Goal: Task Accomplishment & Management: Manage account settings

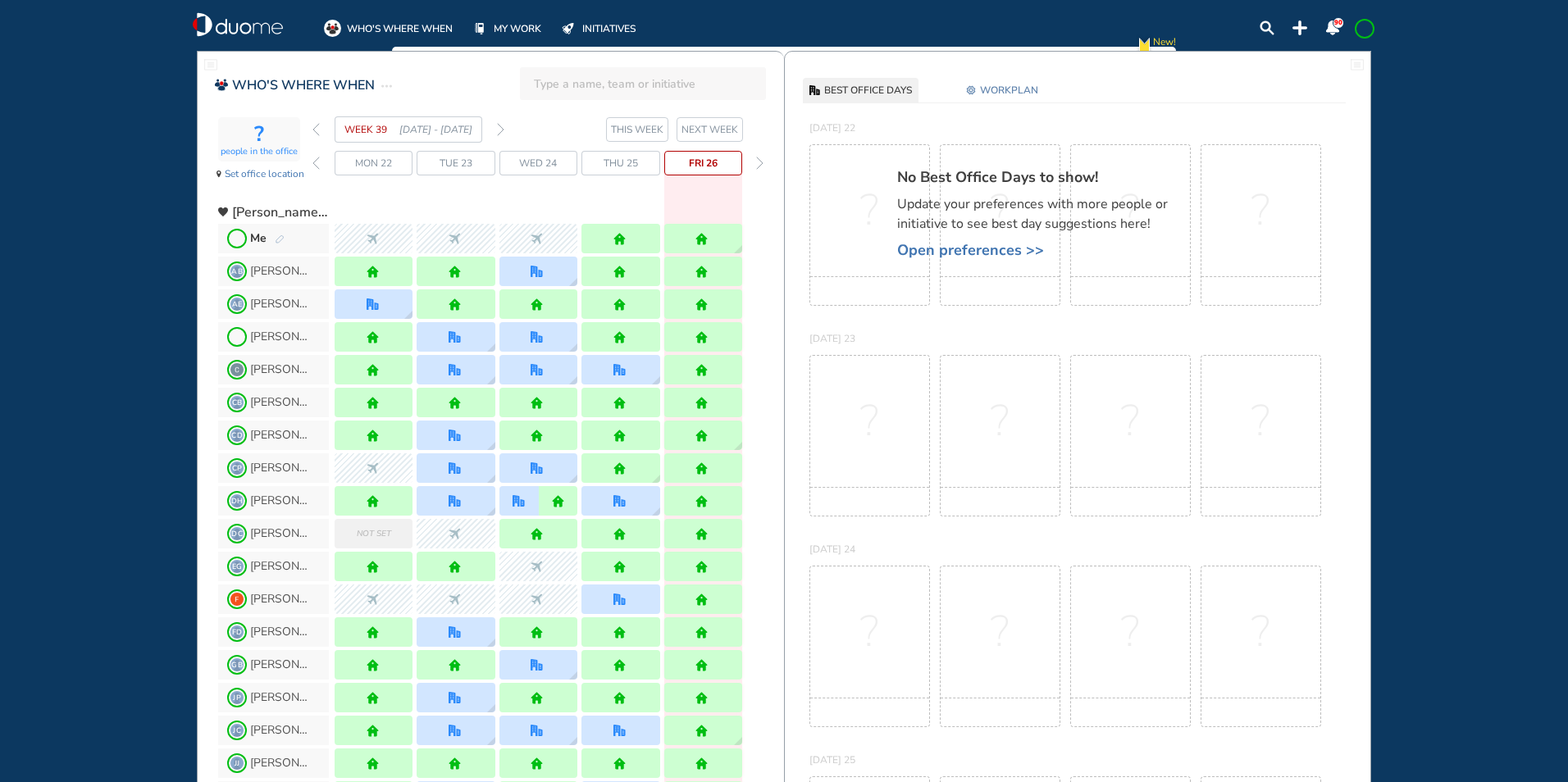
click at [505, 126] on section "WEEK 39 [DATE] - [DATE] THIS WEEK NEXT WEEK" at bounding box center [548, 130] width 472 height 26
click at [497, 130] on img "forward week" at bounding box center [501, 130] width 7 height 13
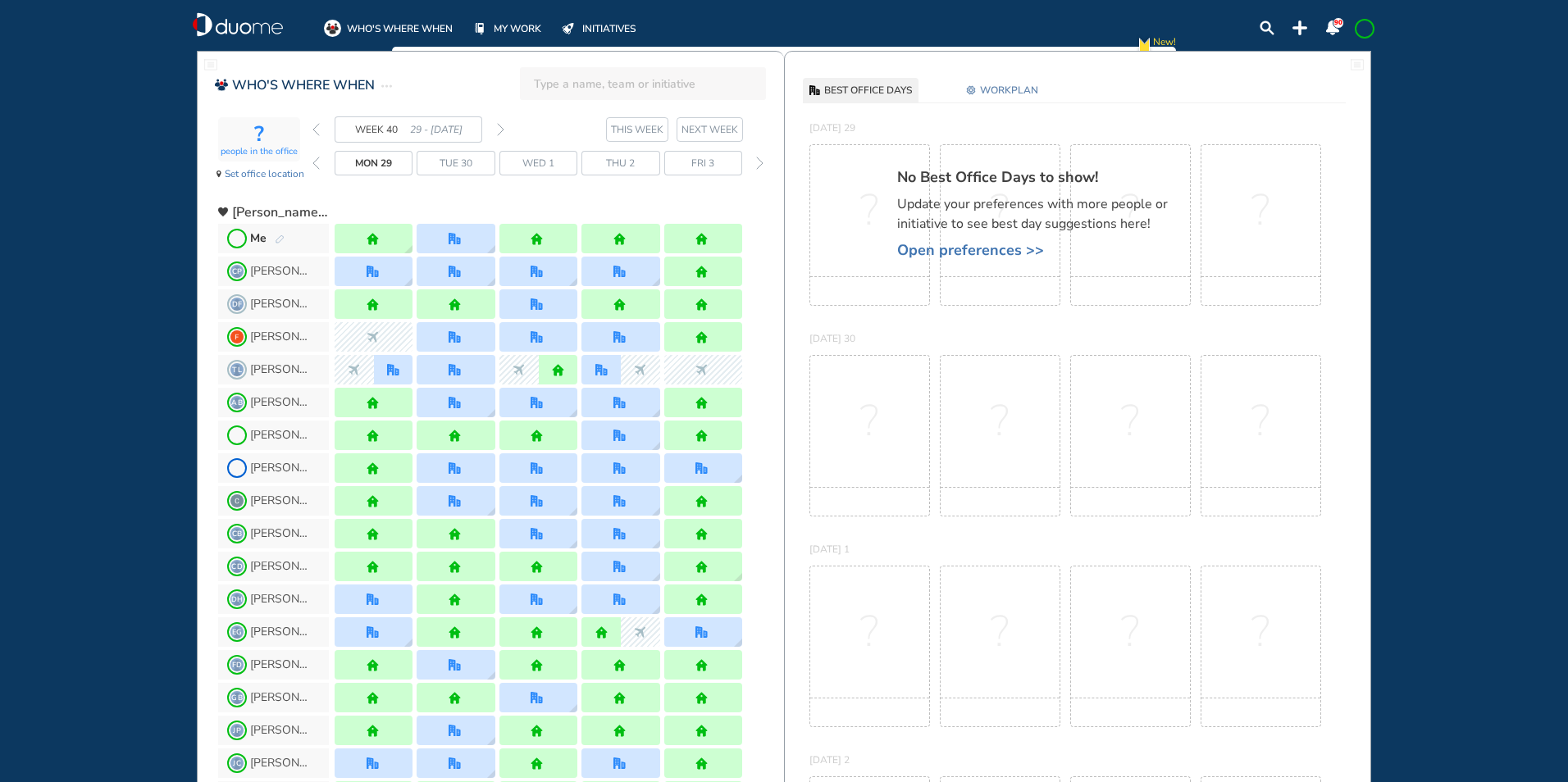
click at [501, 129] on img "forward week" at bounding box center [501, 130] width 7 height 13
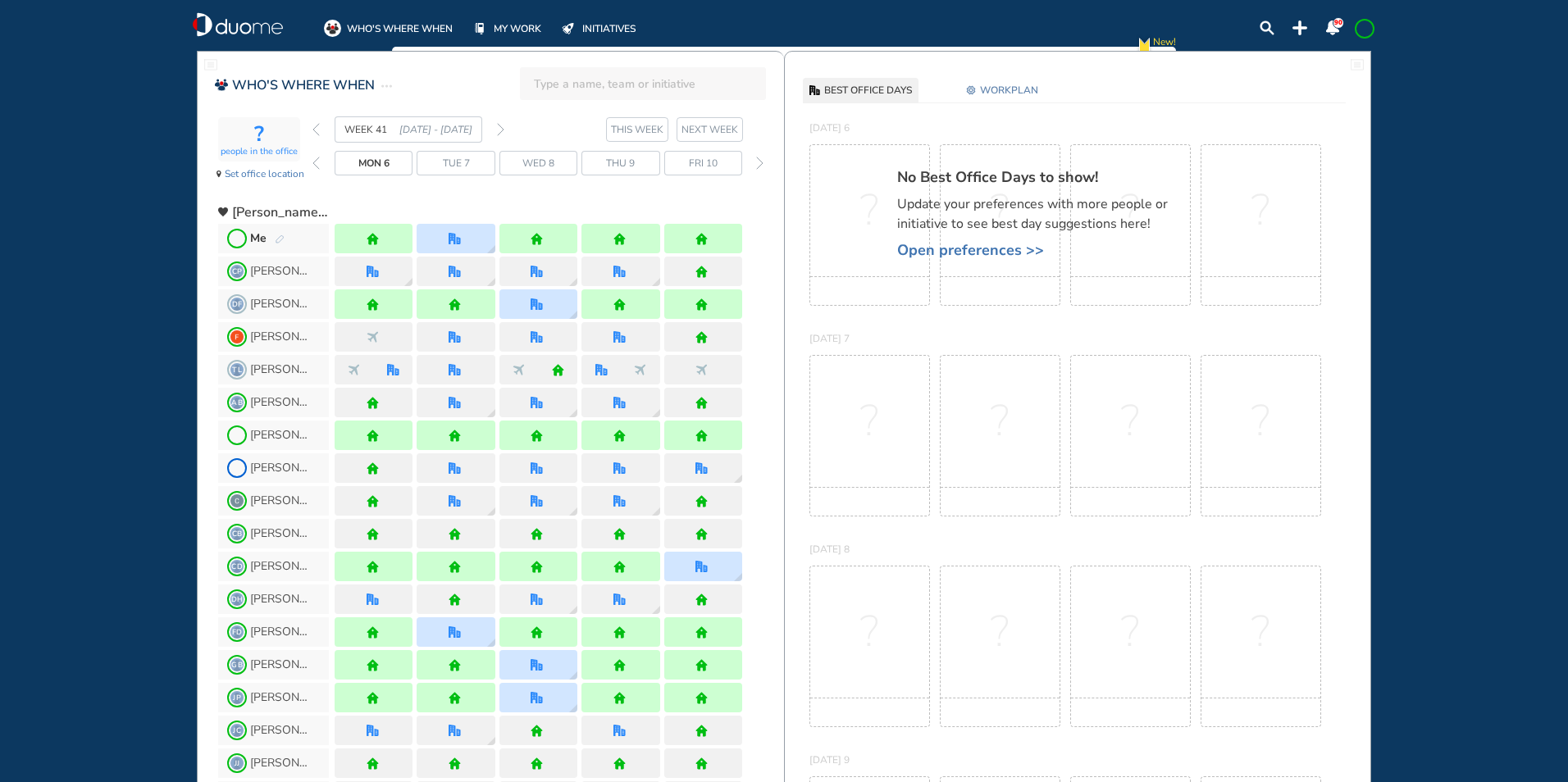
click at [501, 127] on img "forward week" at bounding box center [501, 130] width 7 height 13
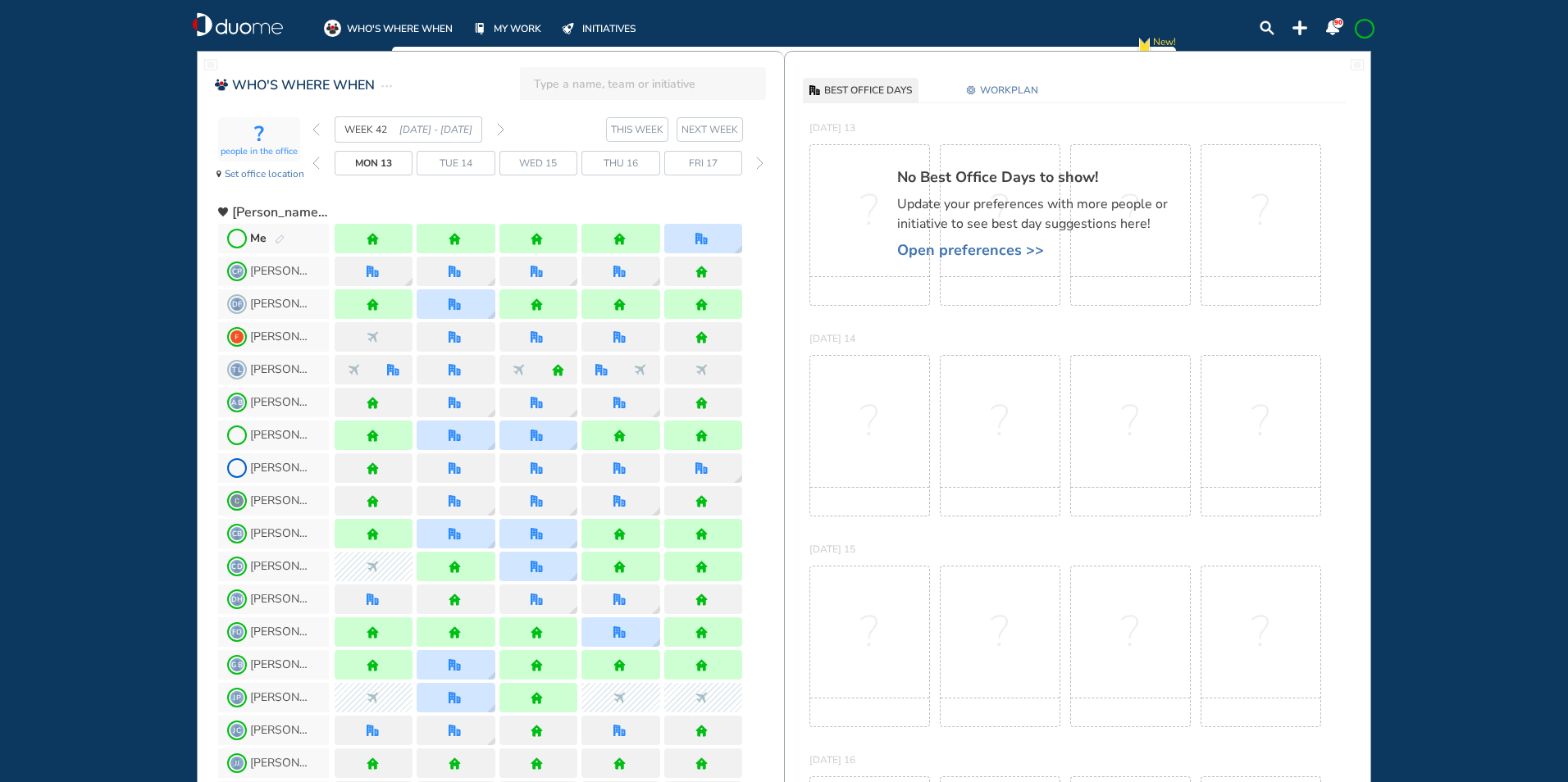
click at [281, 236] on img "pen-edit" at bounding box center [280, 240] width 10 height 10
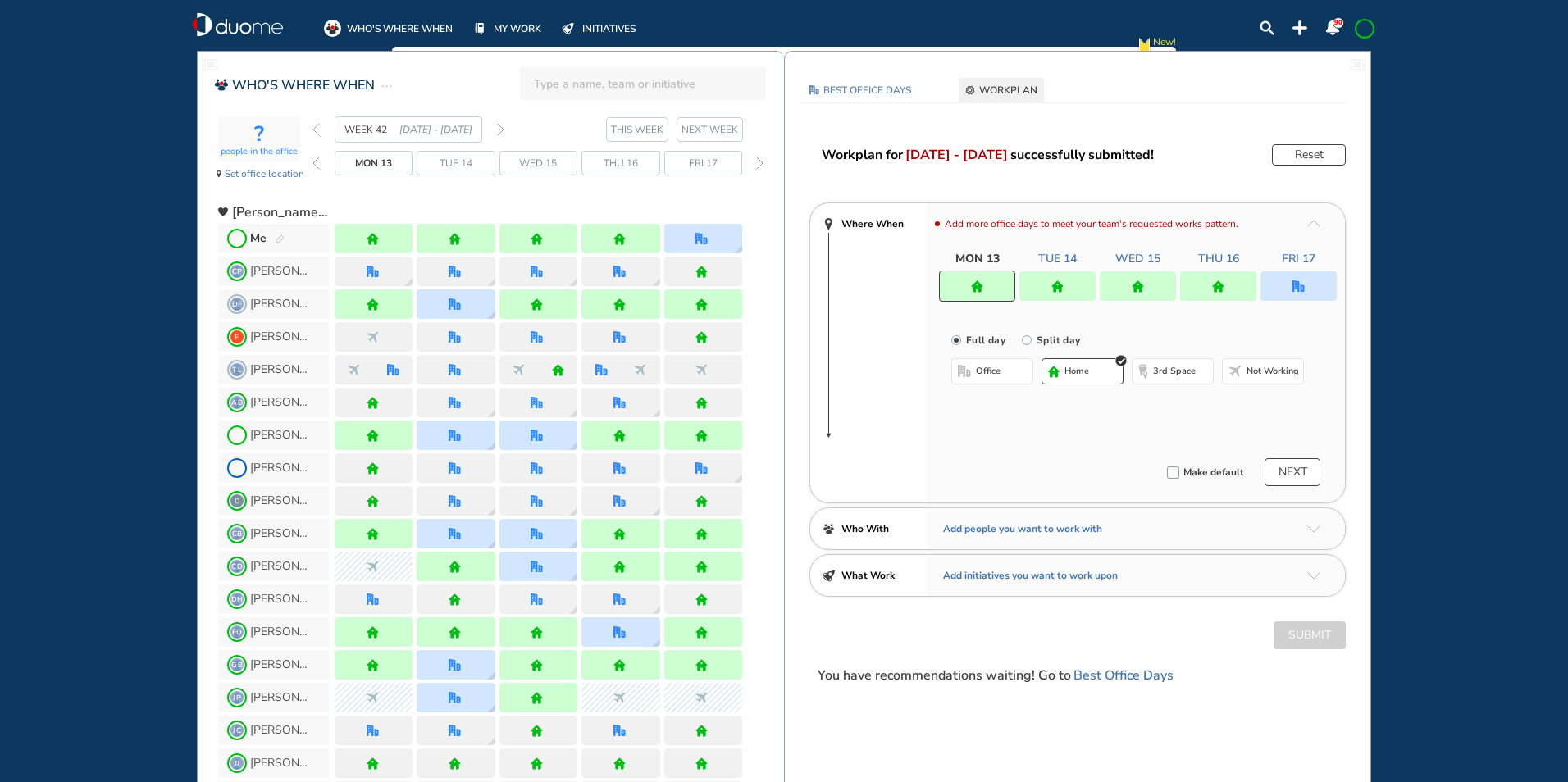
click at [994, 375] on span "office" at bounding box center [988, 372] width 24 height 13
click at [985, 402] on button "Select location" at bounding box center [995, 405] width 65 height 17
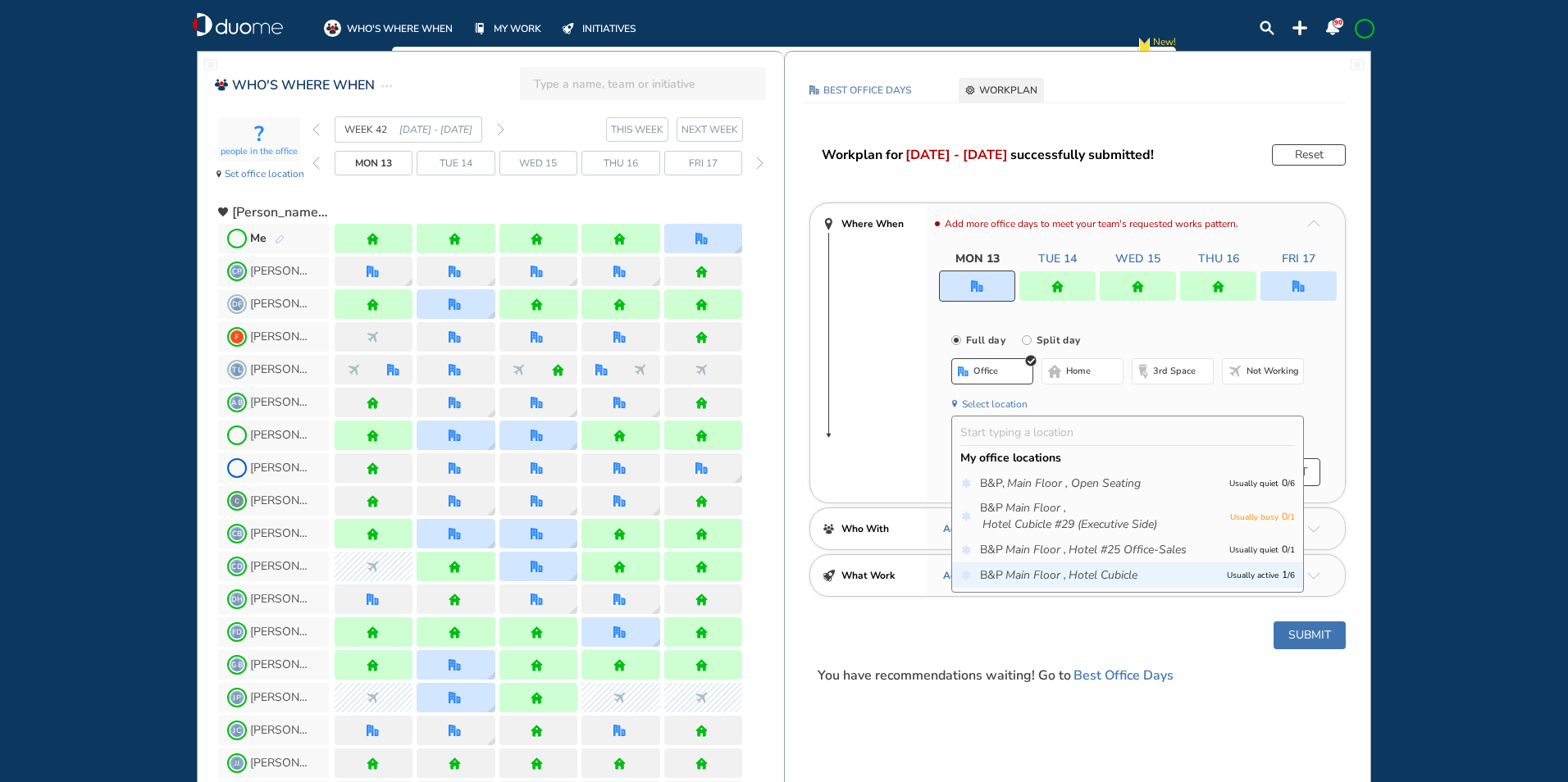
click at [1076, 577] on icon "Hotel Cubicle" at bounding box center [1103, 576] width 69 height 17
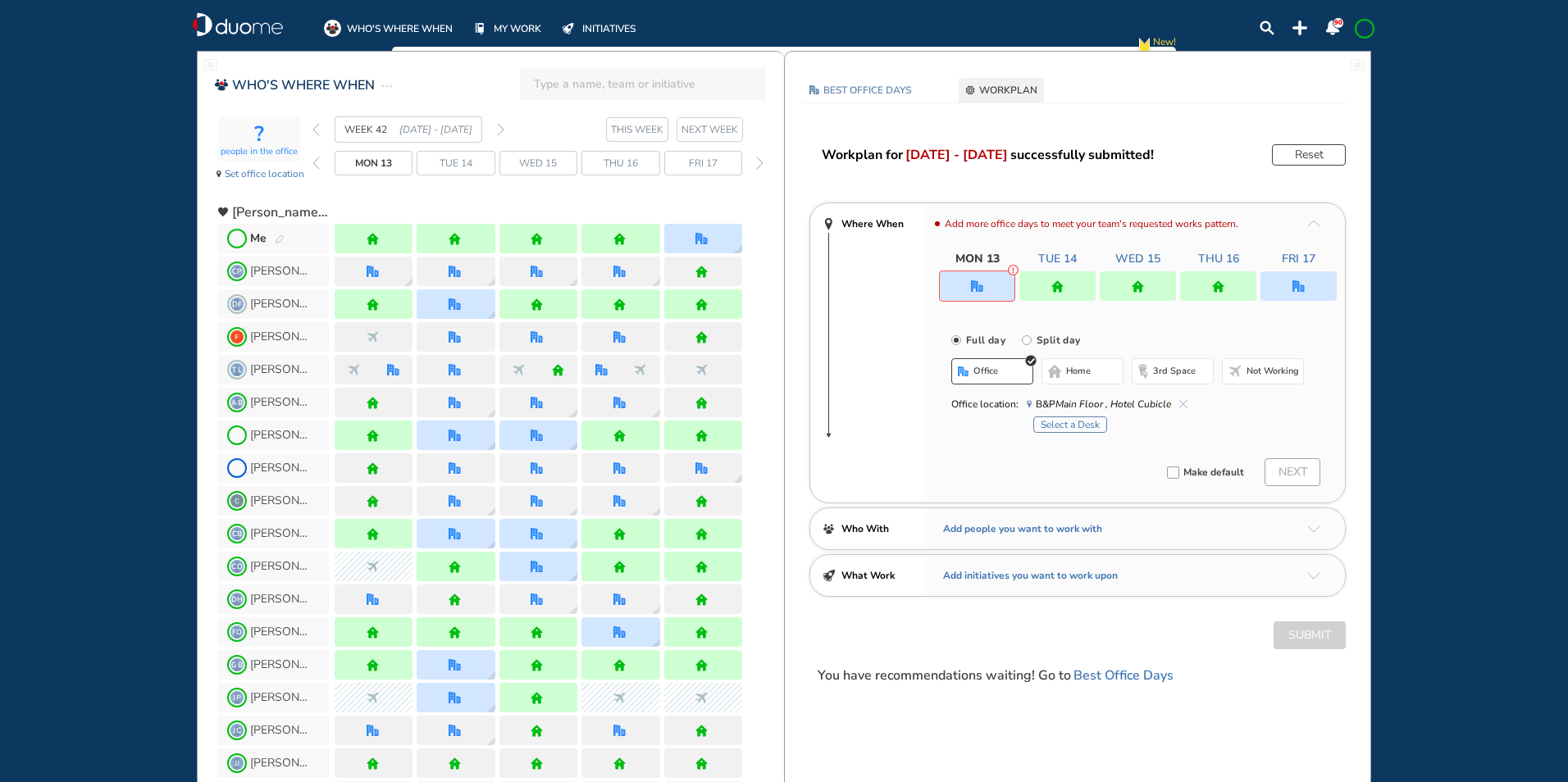
click at [1068, 426] on button "Select a Desk" at bounding box center [1070, 425] width 74 height 17
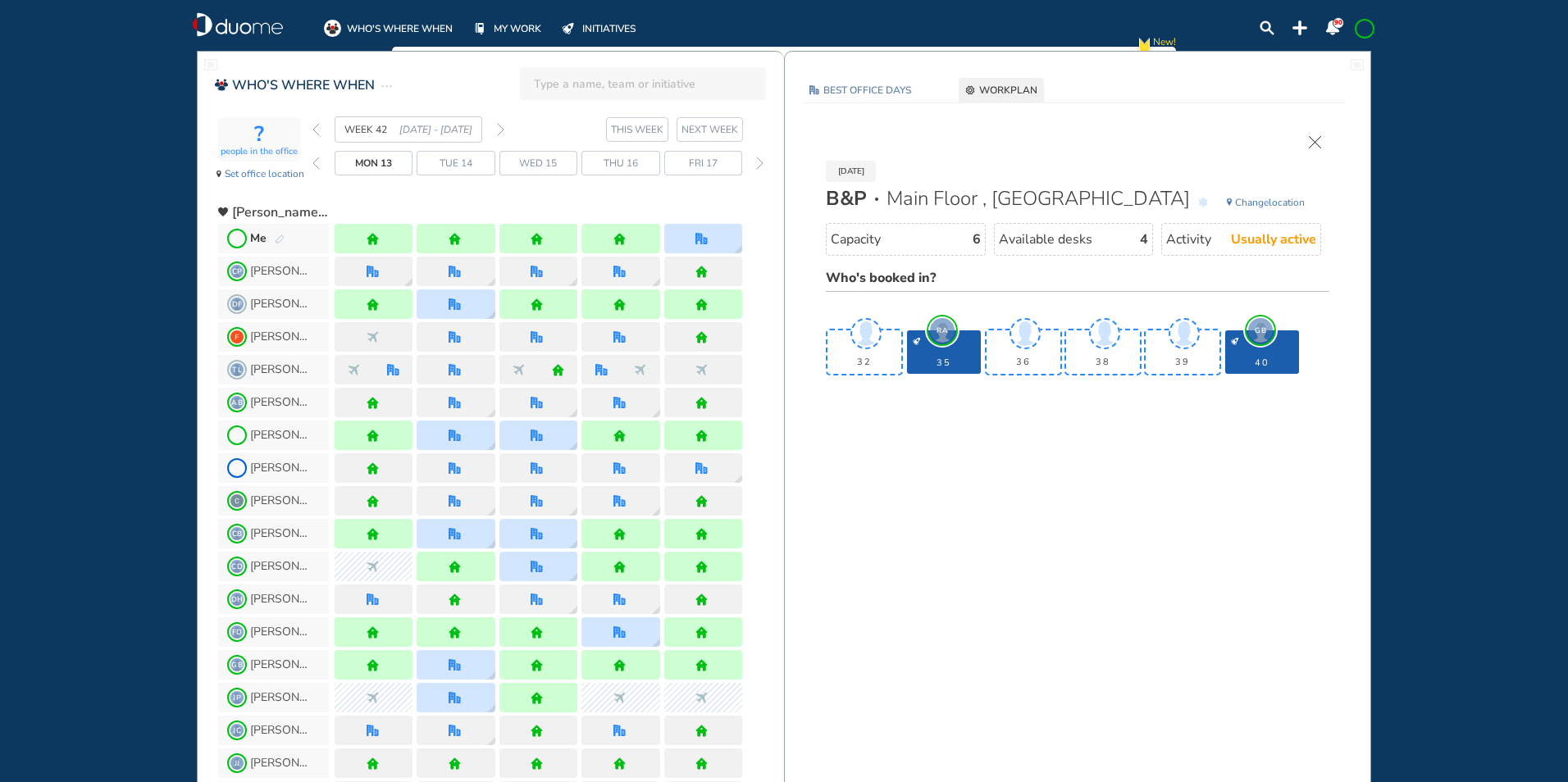
click at [1321, 142] on div "[DATE] B&P Main Floor , Hotel Cubicle Change location Capacity 6 Available desk…" at bounding box center [1077, 260] width 536 height 248
click at [1314, 141] on img "cross-thin" at bounding box center [1314, 142] width 12 height 12
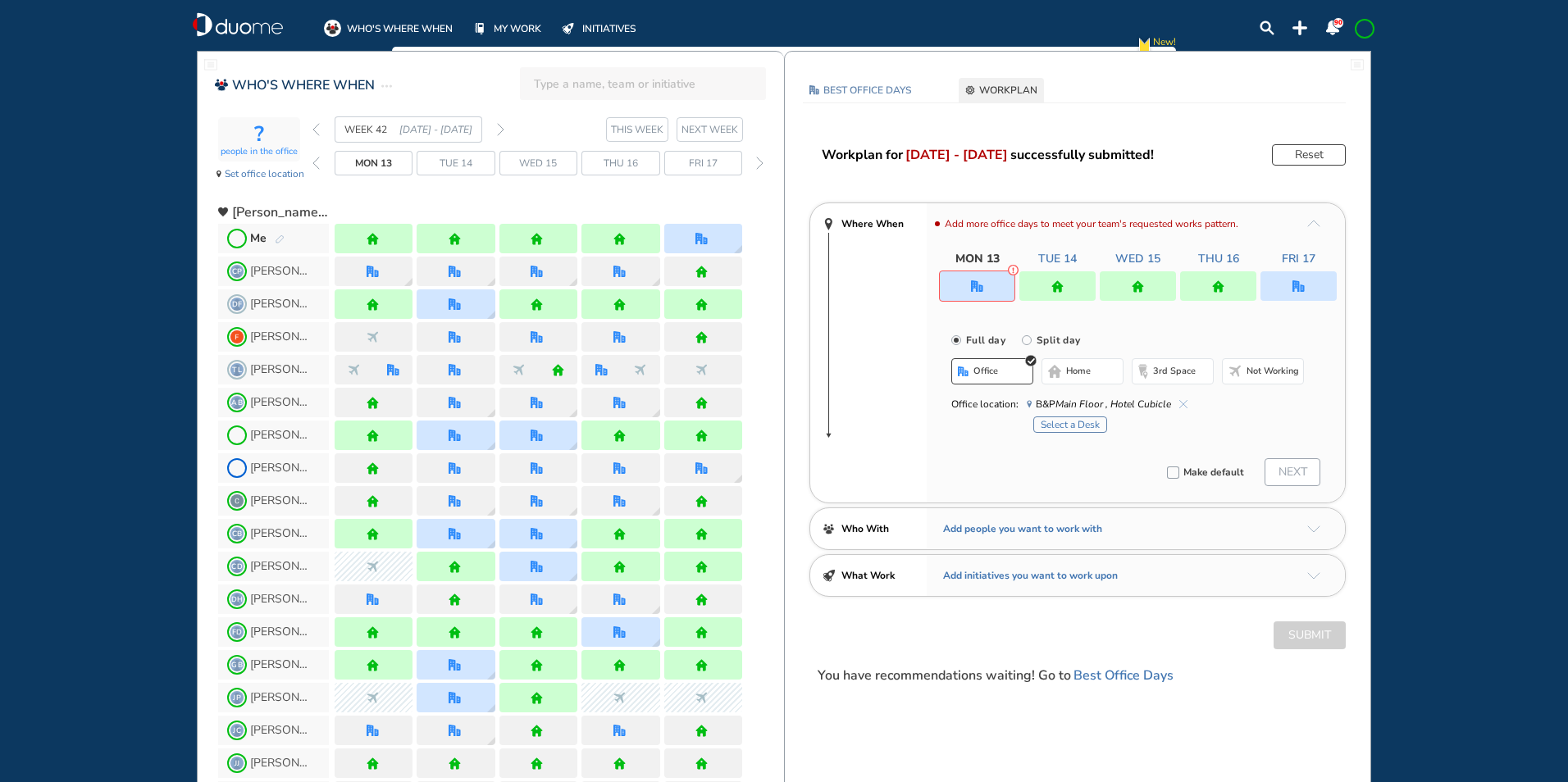
click at [281, 236] on img "pen-edit" at bounding box center [280, 240] width 10 height 10
click at [1079, 366] on span "home" at bounding box center [1079, 372] width 24 height 13
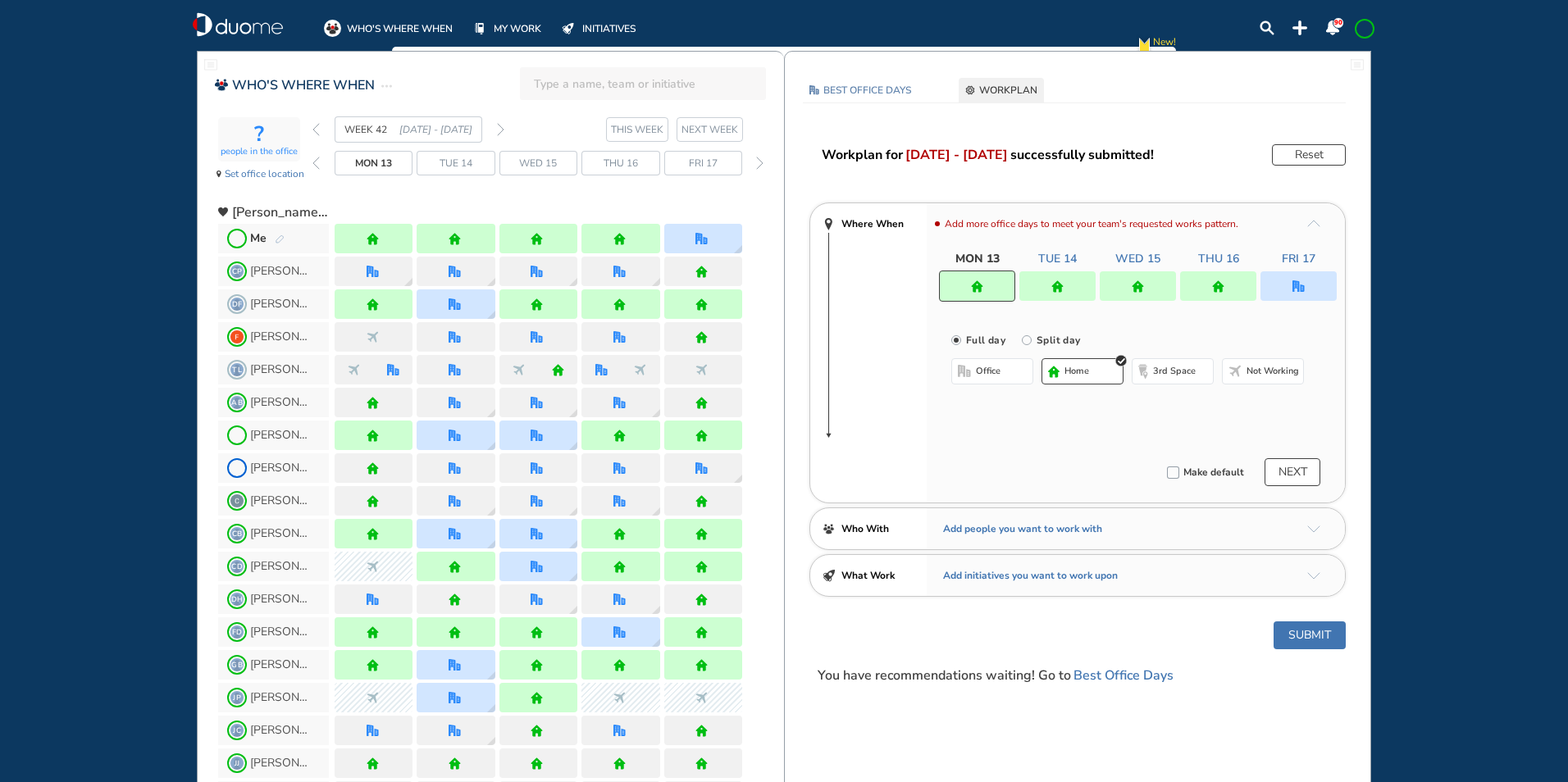
click at [1221, 283] on img "home" at bounding box center [1217, 286] width 12 height 12
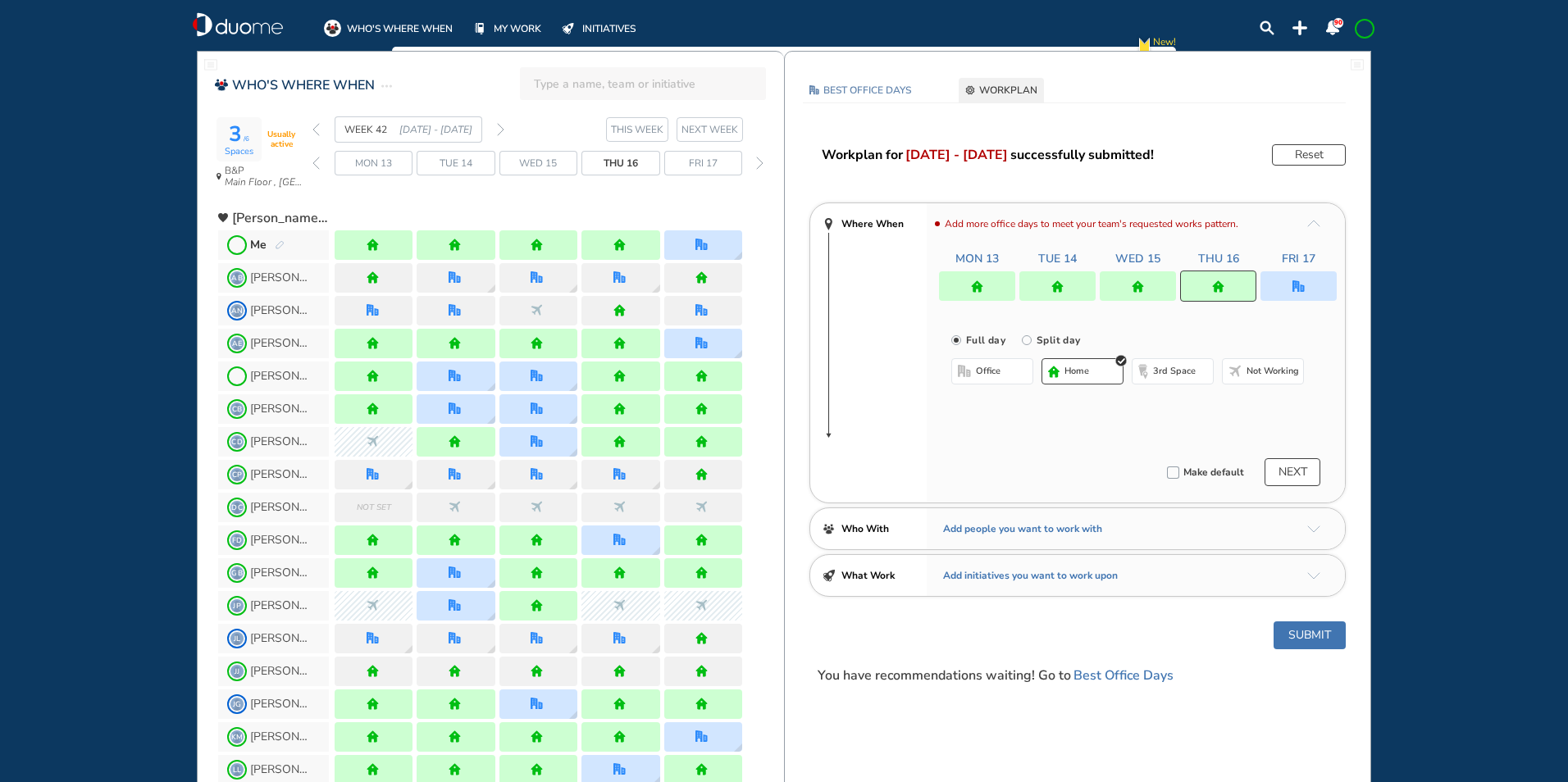
click at [1009, 365] on button "office" at bounding box center [993, 371] width 82 height 26
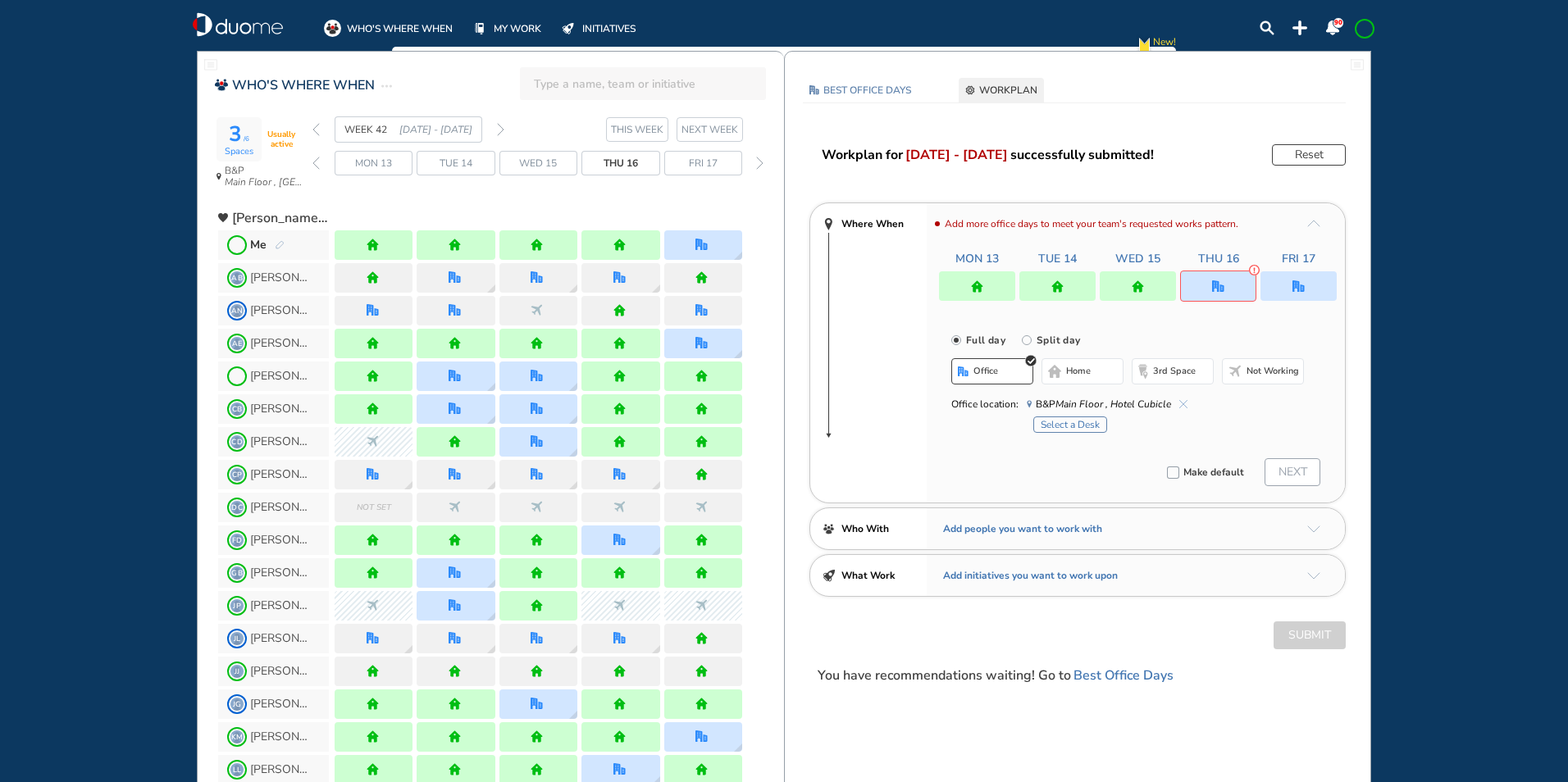
click at [1061, 424] on button "Select a Desk" at bounding box center [1070, 425] width 74 height 17
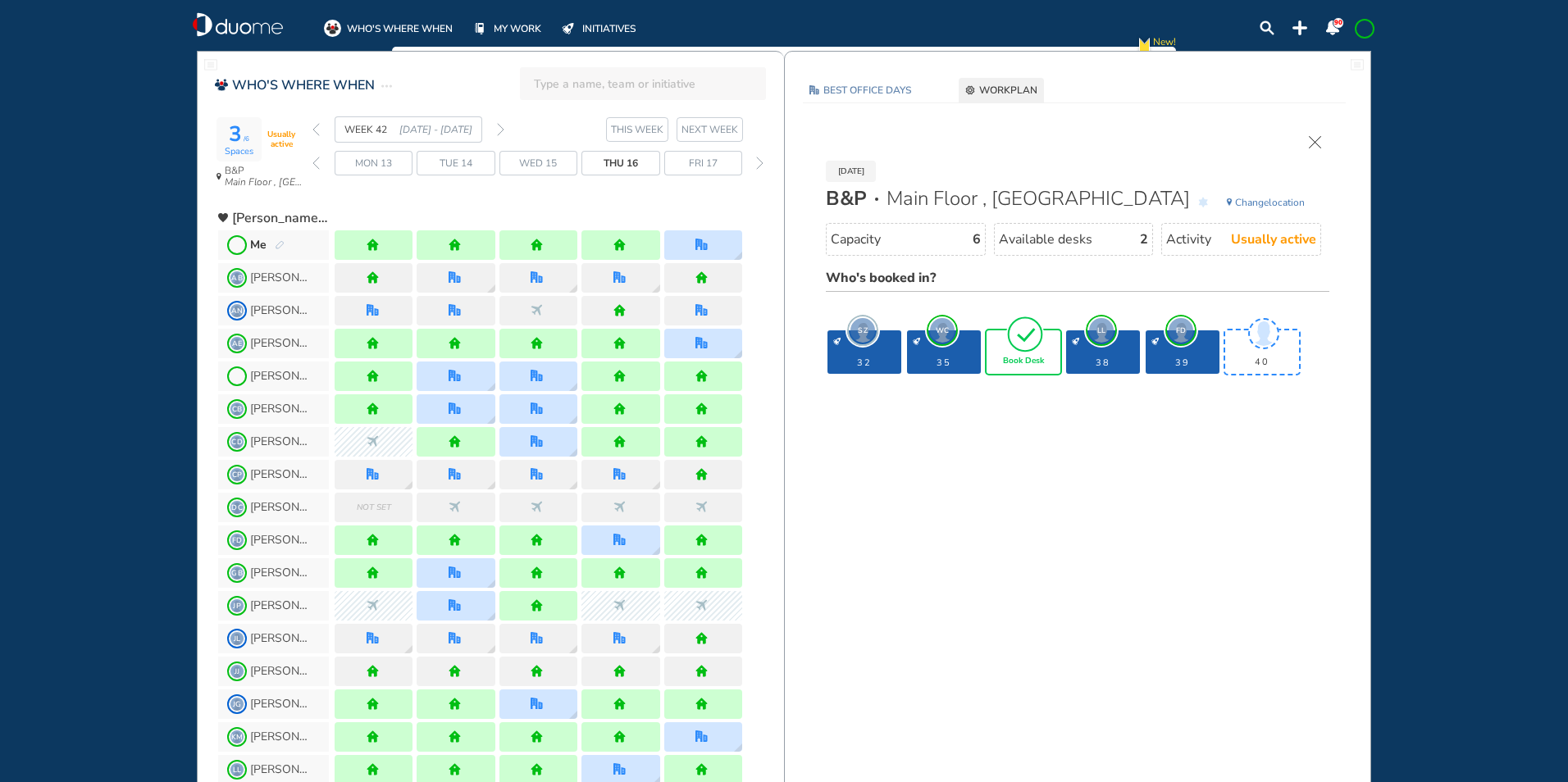
click at [1313, 142] on img "cross-thin" at bounding box center [1314, 142] width 12 height 12
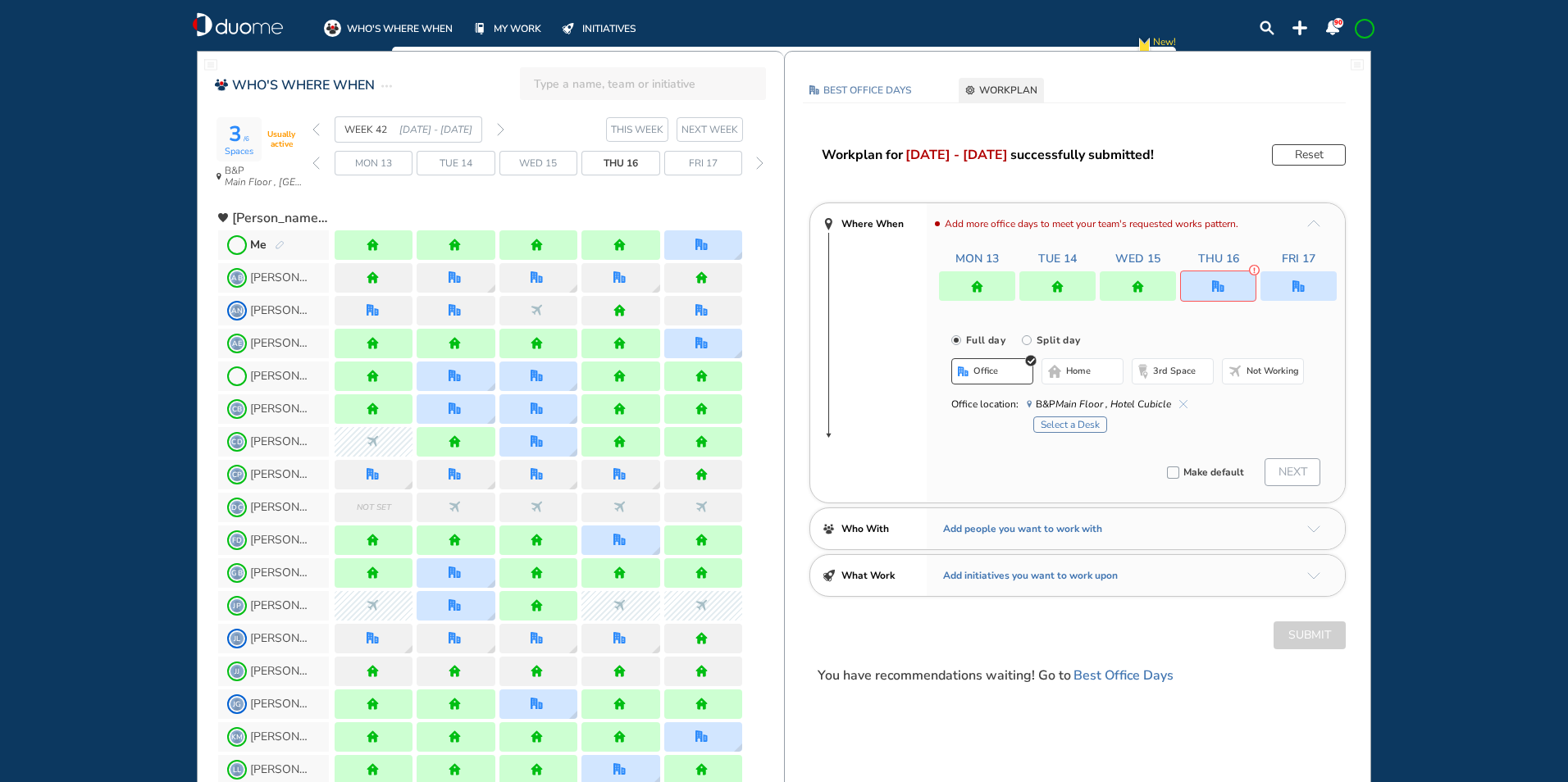
click at [1055, 378] on button "home" at bounding box center [1082, 371] width 82 height 26
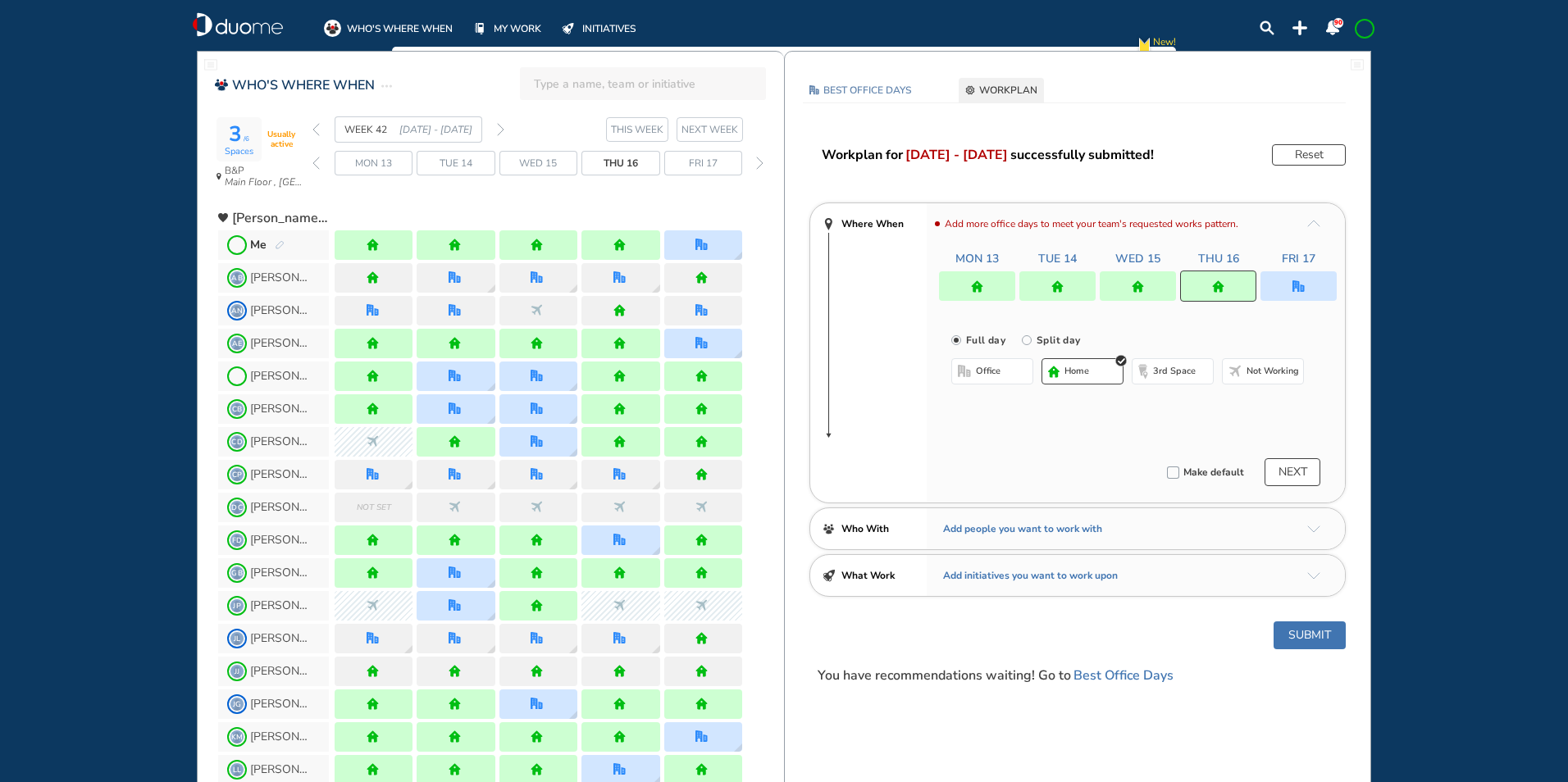
click at [1311, 626] on button "Submit" at bounding box center [1309, 636] width 72 height 28
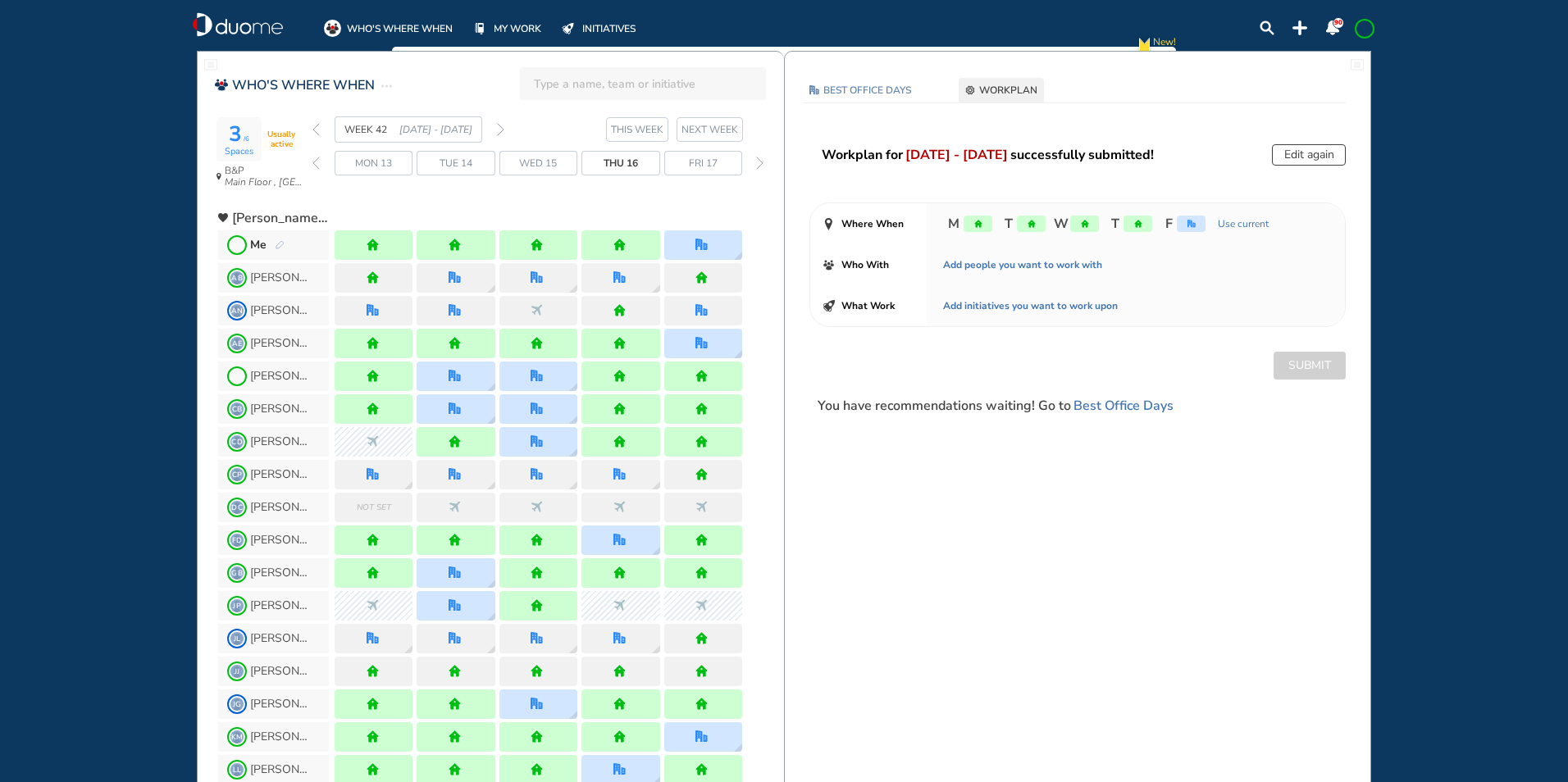
click at [1363, 32] on span at bounding box center [1365, 29] width 13 height 13
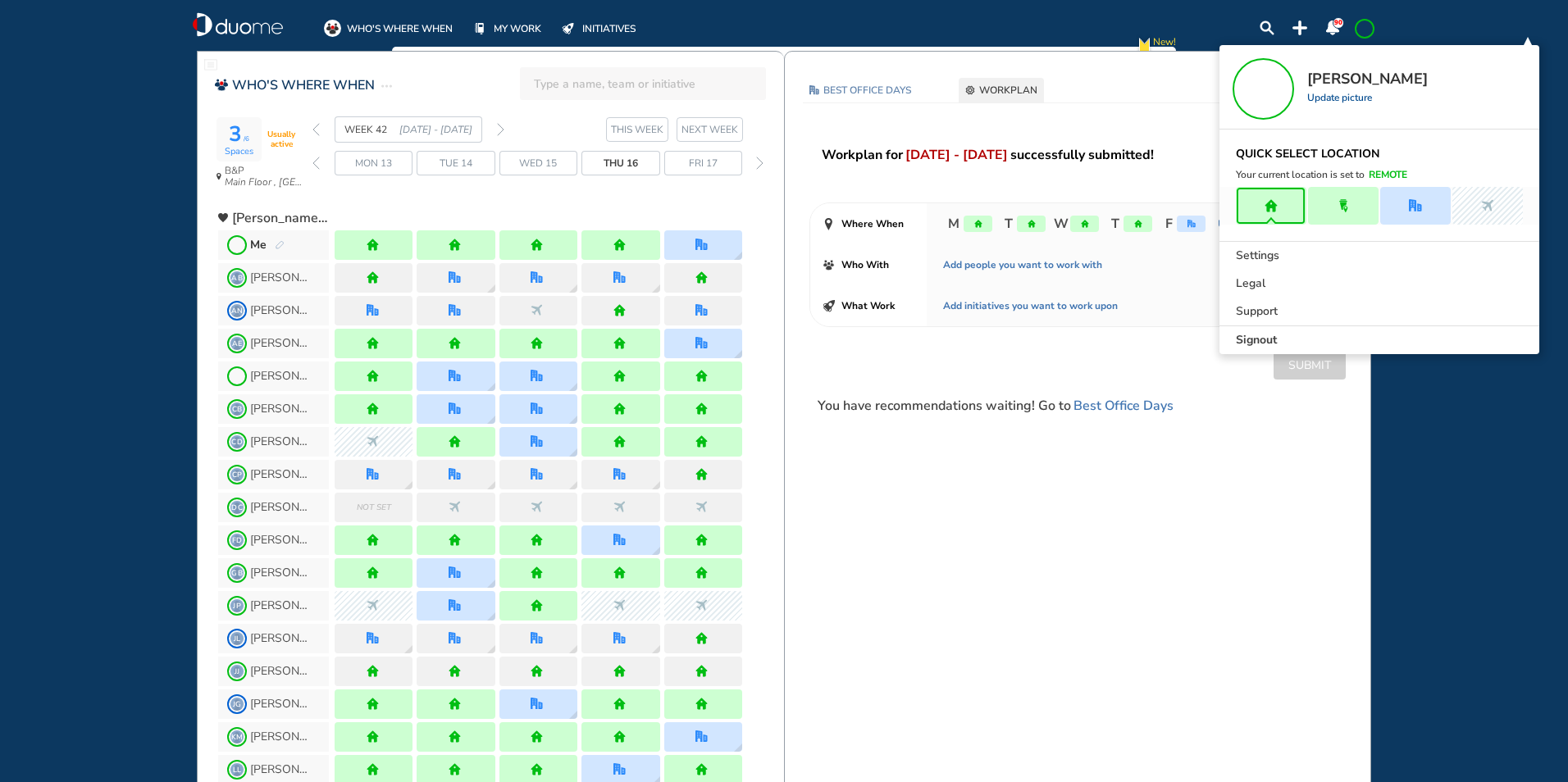
click at [1262, 338] on span "Signout" at bounding box center [1257, 340] width 41 height 17
